Goal: Transaction & Acquisition: Purchase product/service

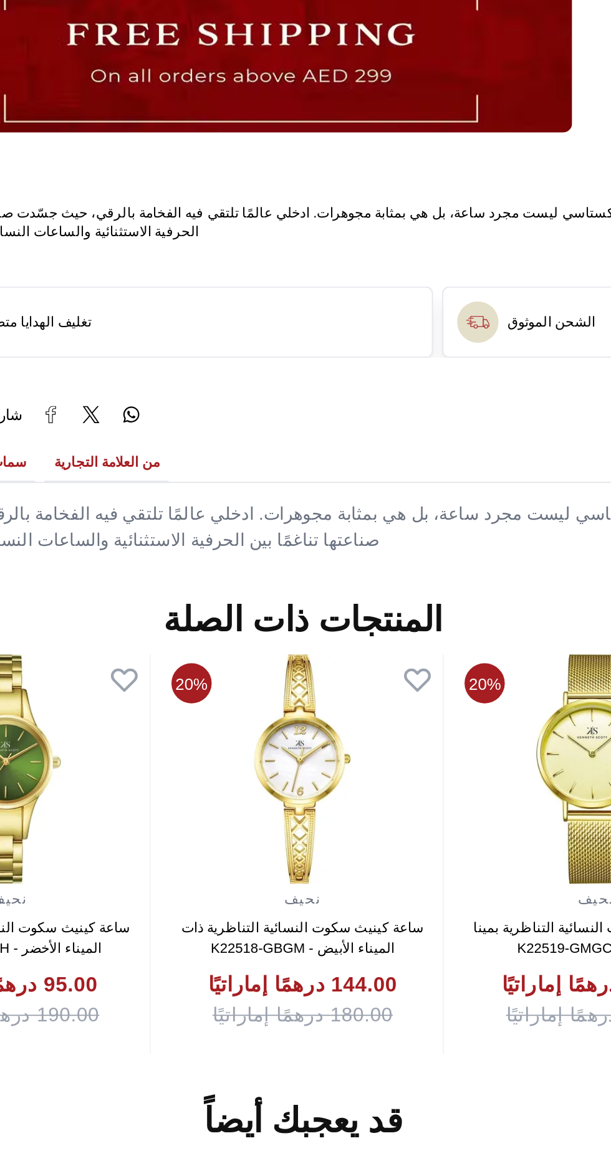
scroll to position [522, 0]
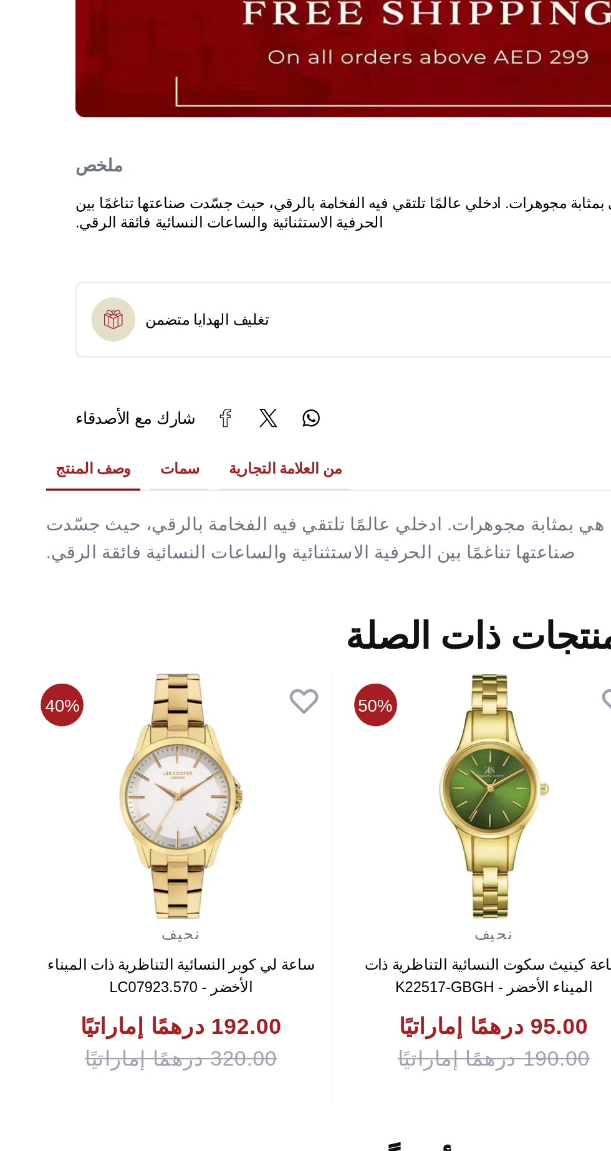
click at [133, 515] on button "سمات" at bounding box center [145, 512] width 30 height 21
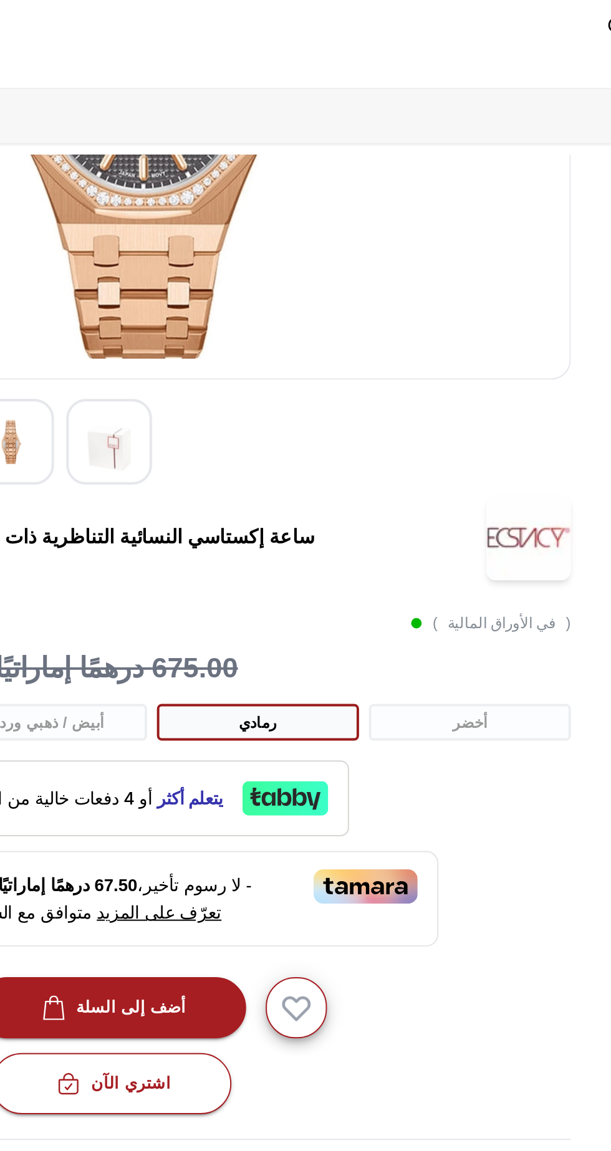
scroll to position [0, 0]
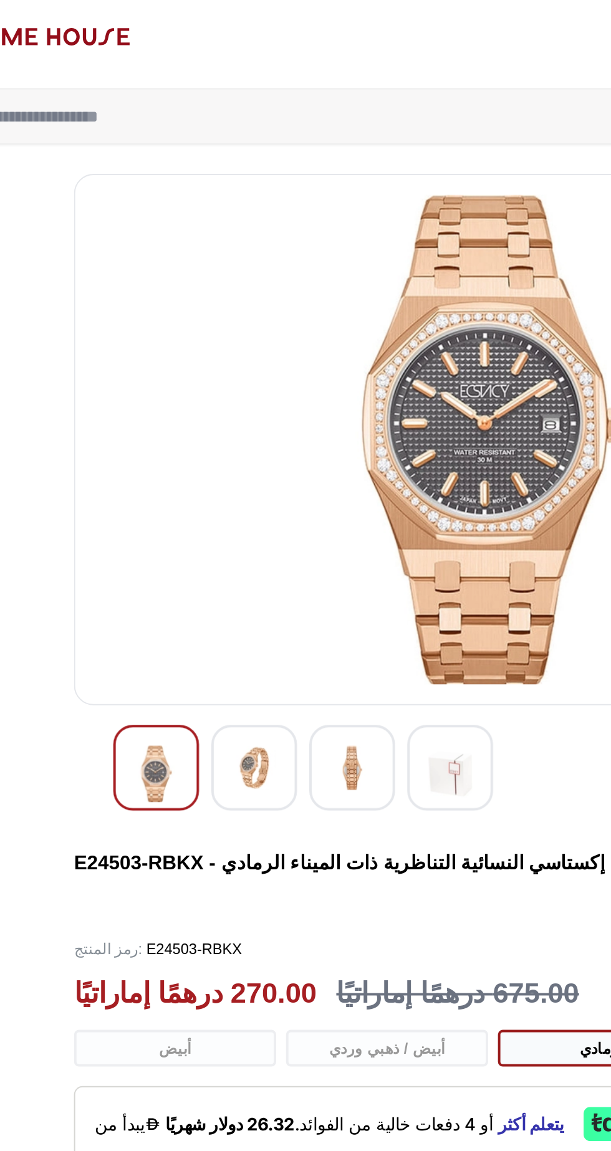
click at [244, 394] on img at bounding box center [233, 390] width 22 height 22
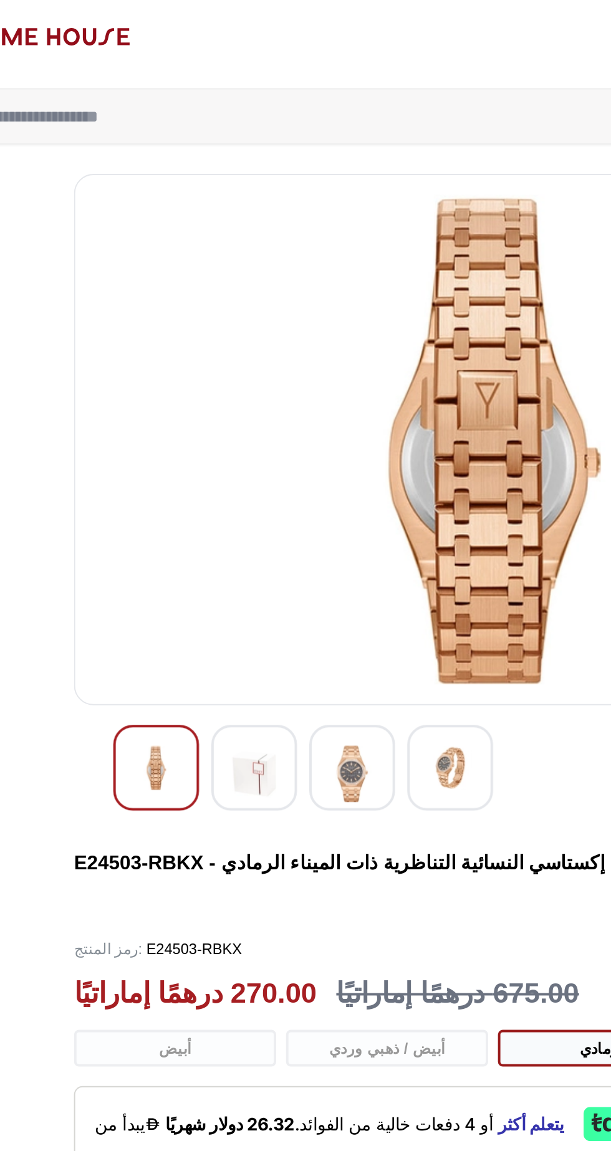
click at [292, 394] on img at bounding box center [283, 390] width 22 height 22
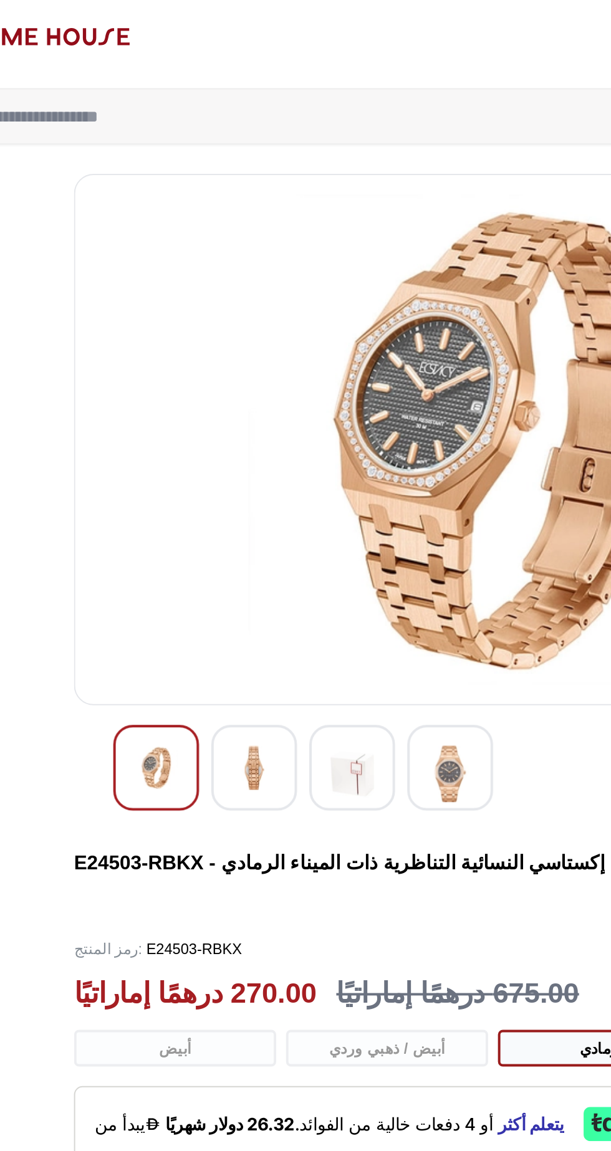
click at [197, 399] on div at bounding box center [184, 391] width 44 height 44
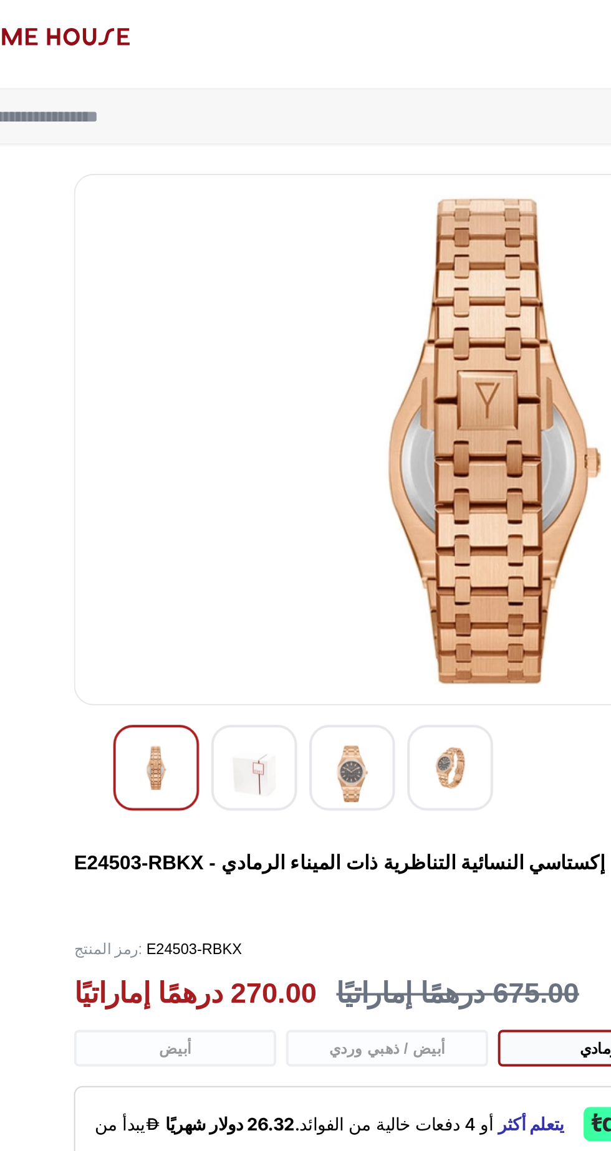
click at [133, 399] on img at bounding box center [134, 390] width 22 height 22
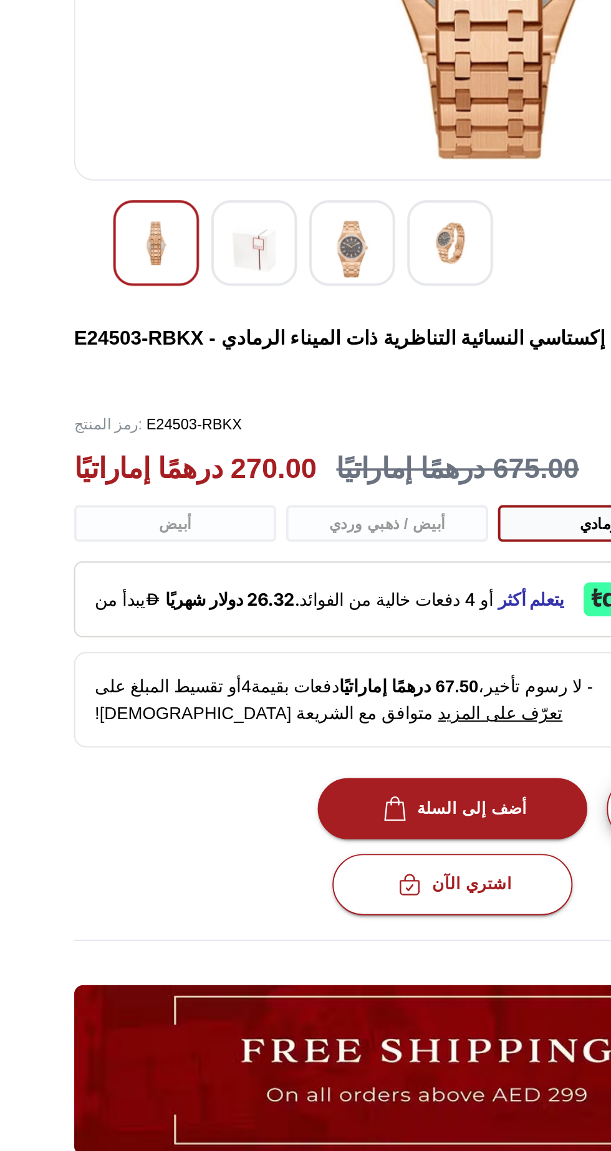
click at [242, 399] on img at bounding box center [233, 393] width 22 height 29
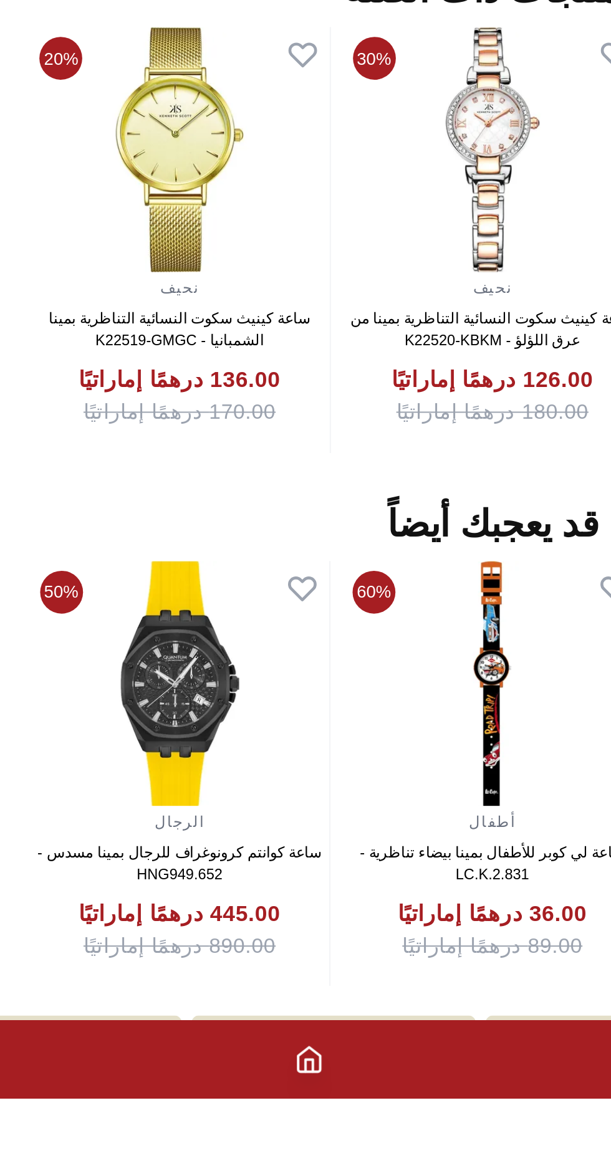
scroll to position [505, 0]
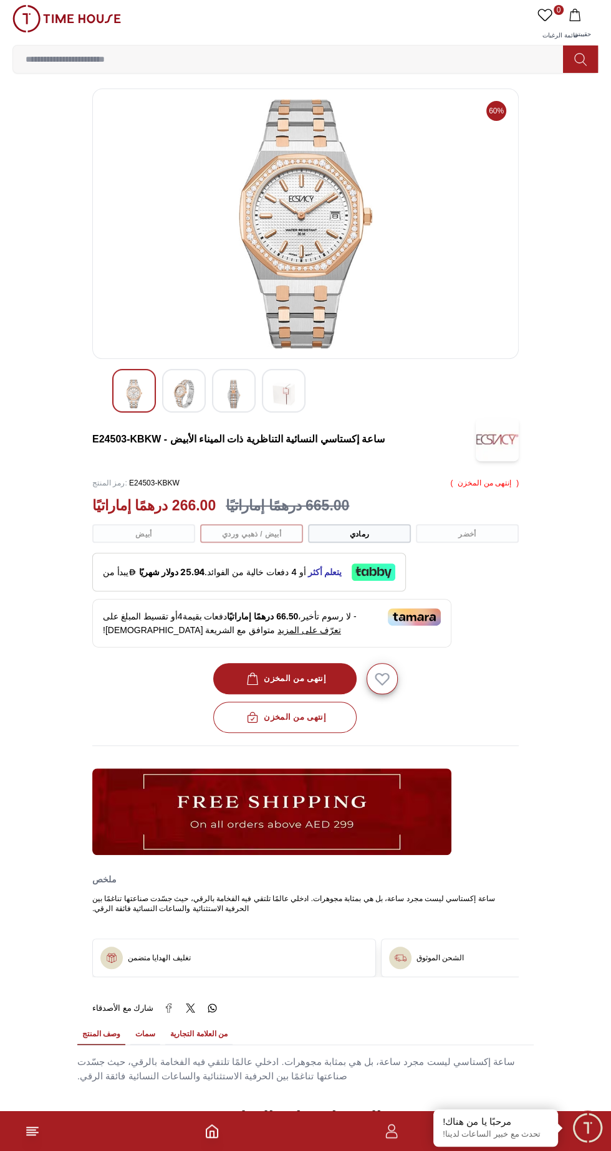
click at [168, 401] on div at bounding box center [184, 391] width 44 height 44
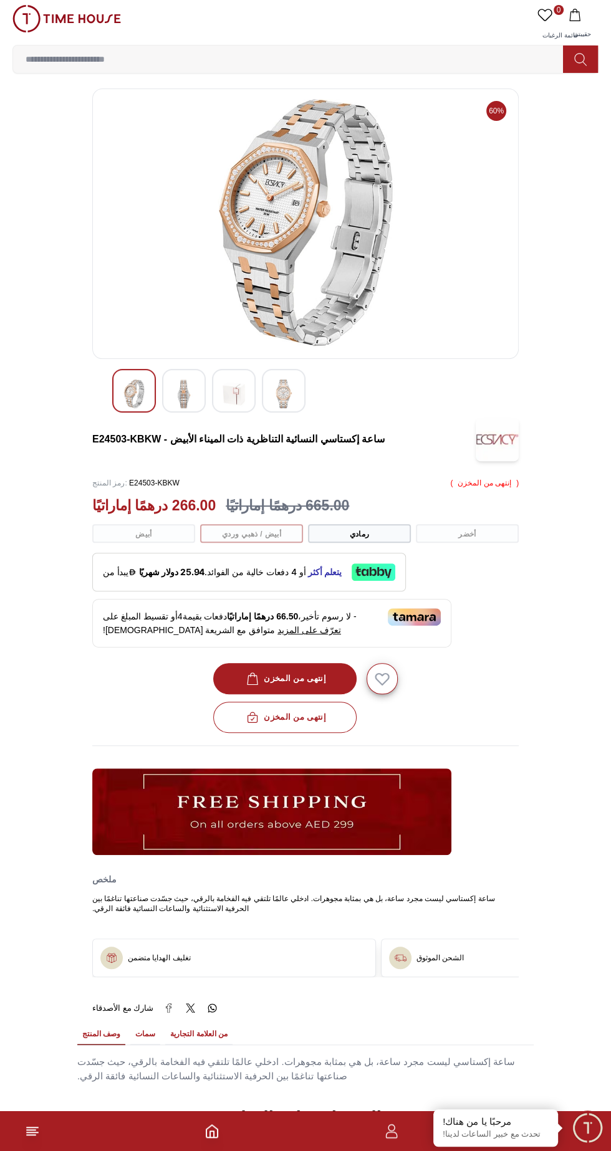
click at [292, 399] on img at bounding box center [283, 393] width 22 height 29
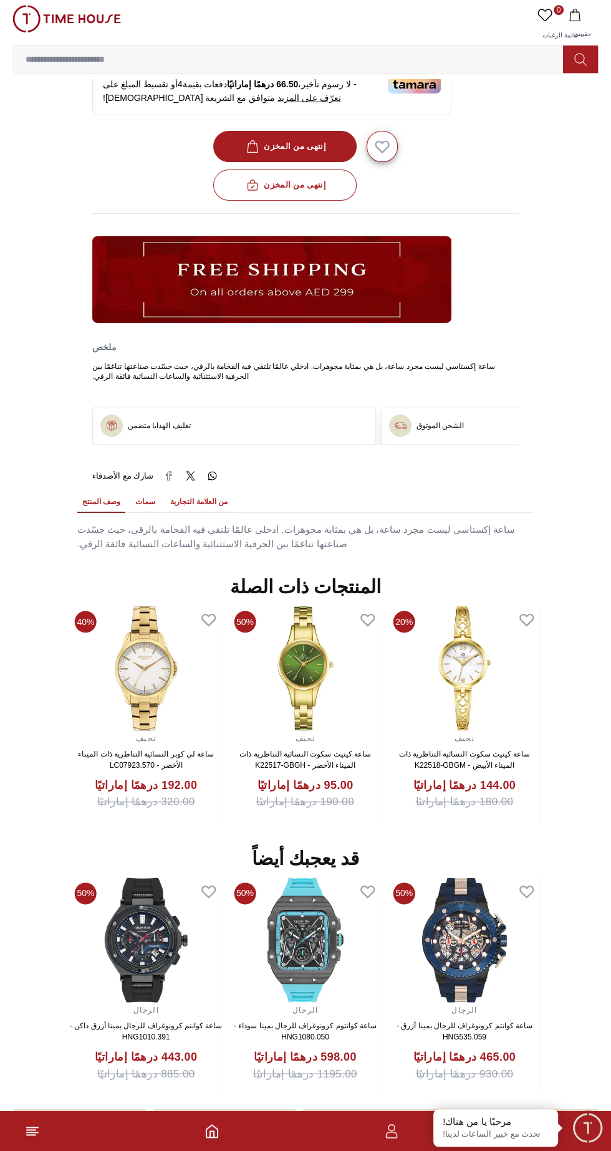
scroll to position [533, 0]
